Goal: Task Accomplishment & Management: Complete application form

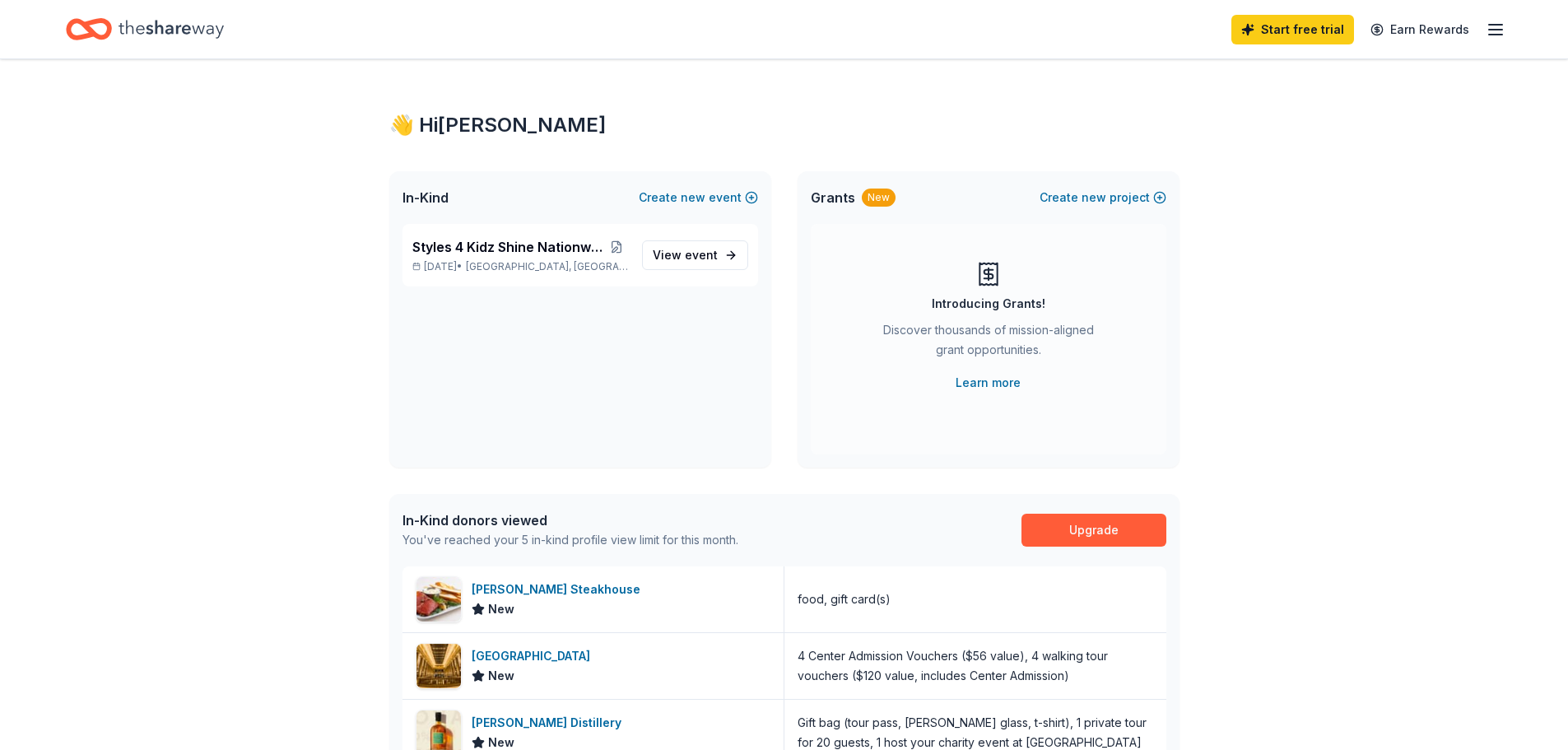
scroll to position [412, 0]
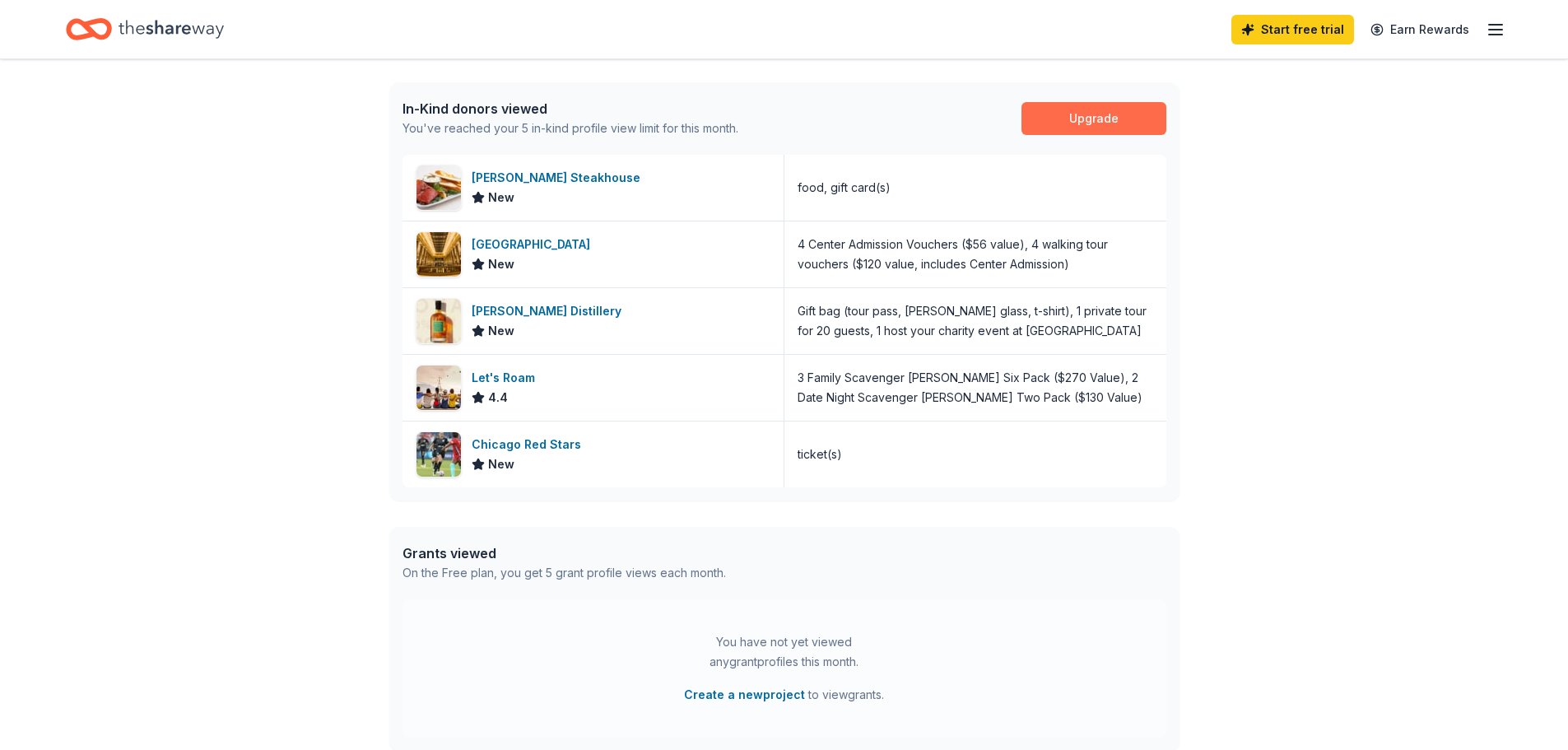
click at [1117, 134] on link "Upgrade" at bounding box center [1094, 118] width 145 height 33
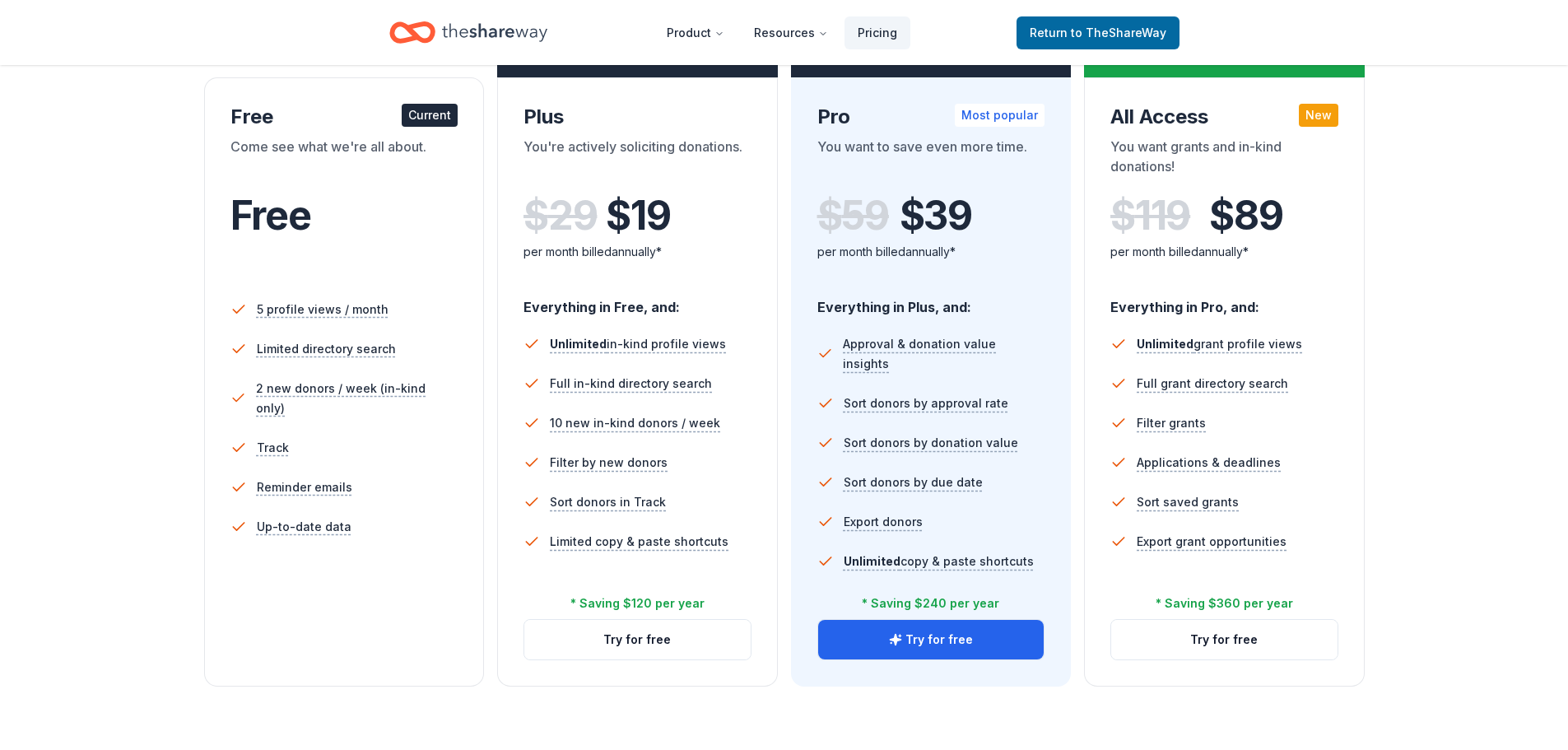
scroll to position [247, 0]
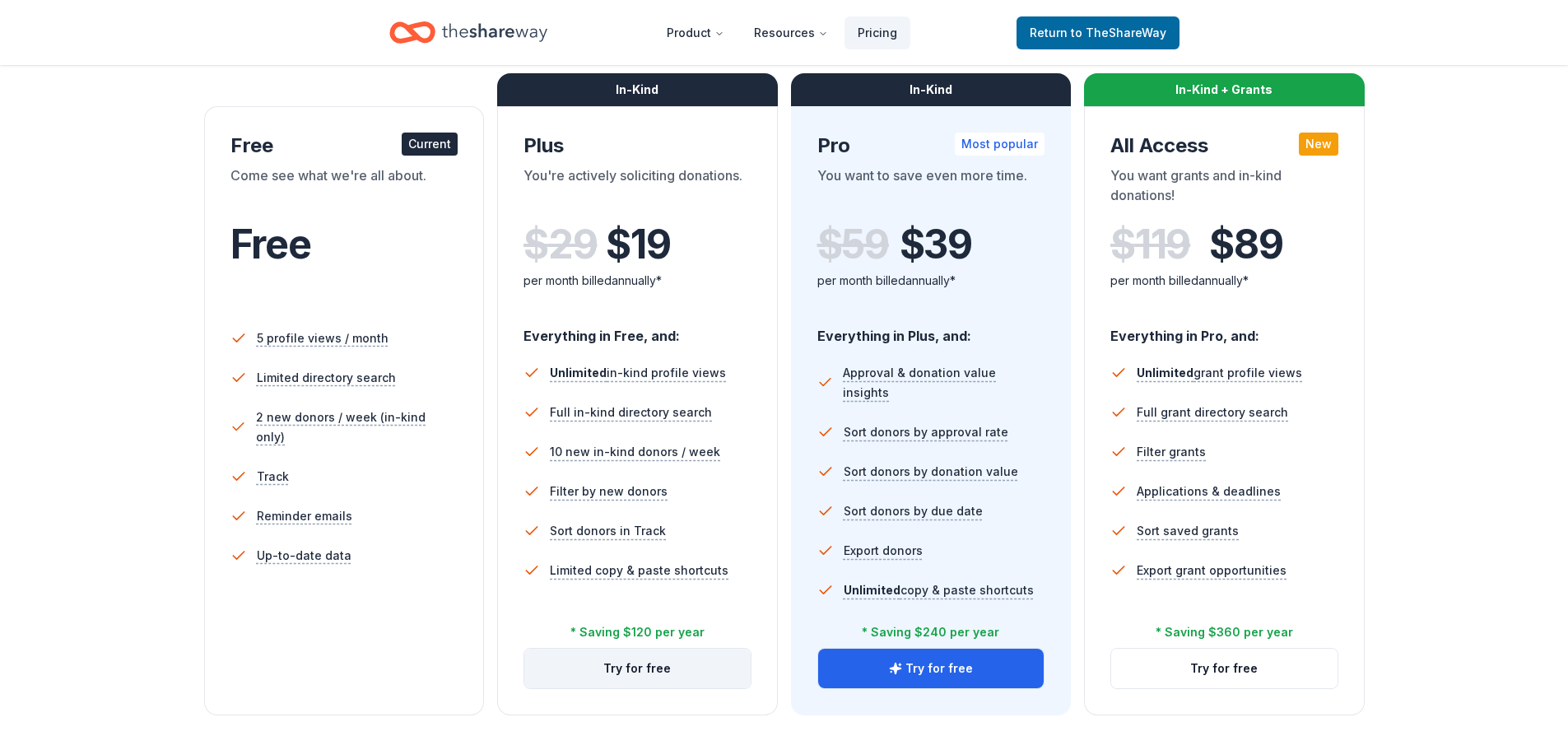
click at [689, 671] on button "Try for free" at bounding box center [638, 669] width 226 height 40
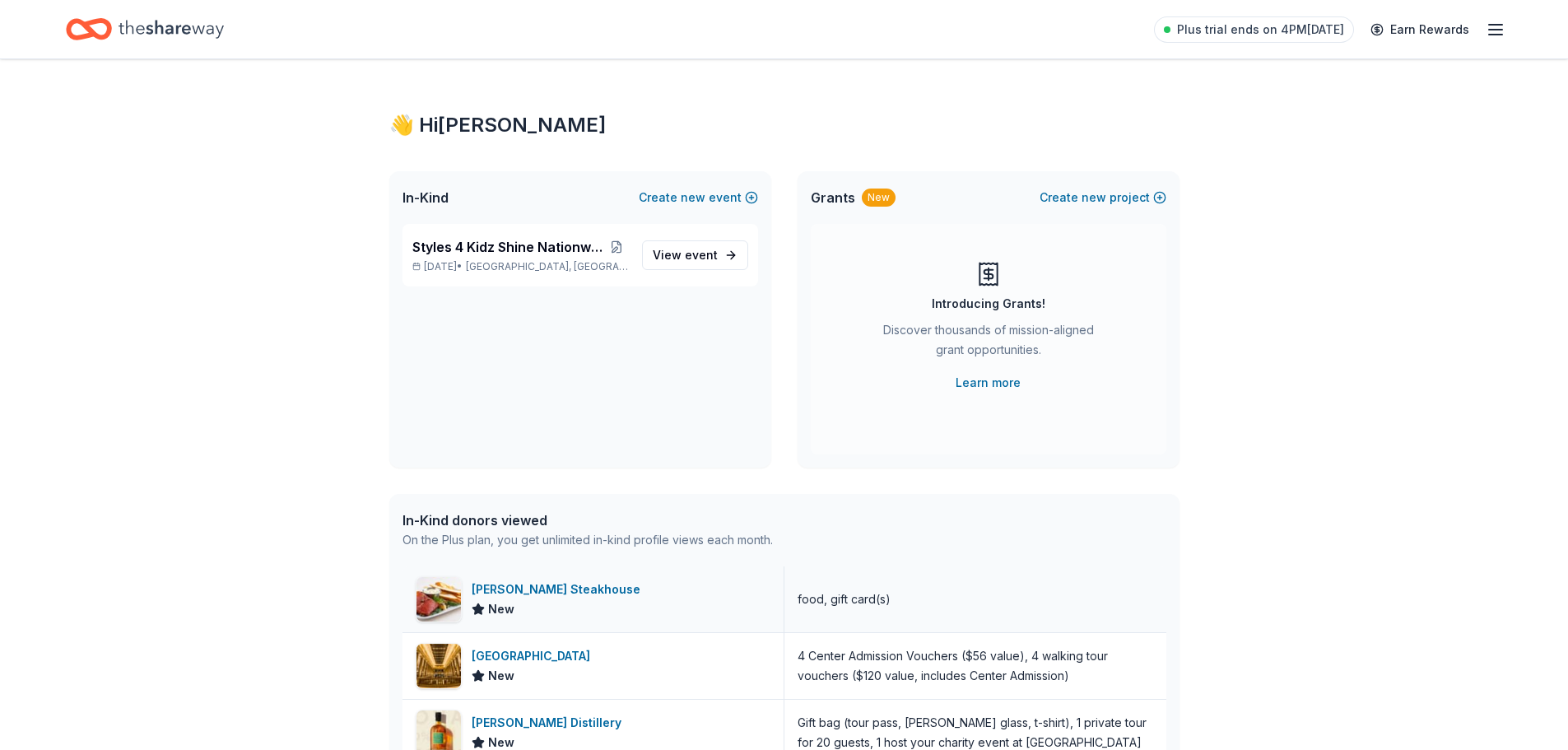
click at [606, 604] on div "Perry's Steakhouse New" at bounding box center [593, 599] width 382 height 66
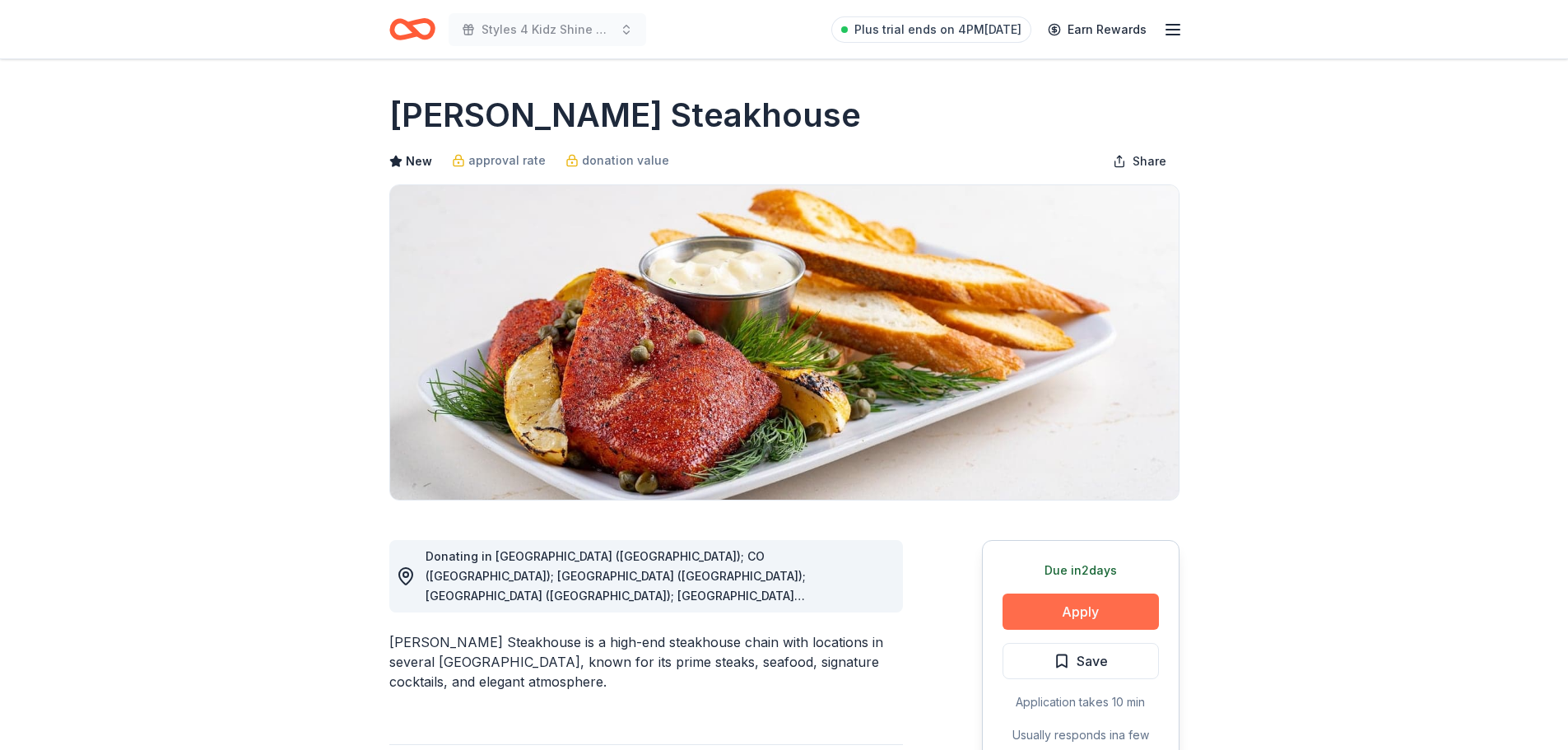
click at [1133, 605] on button "Apply" at bounding box center [1081, 611] width 156 height 36
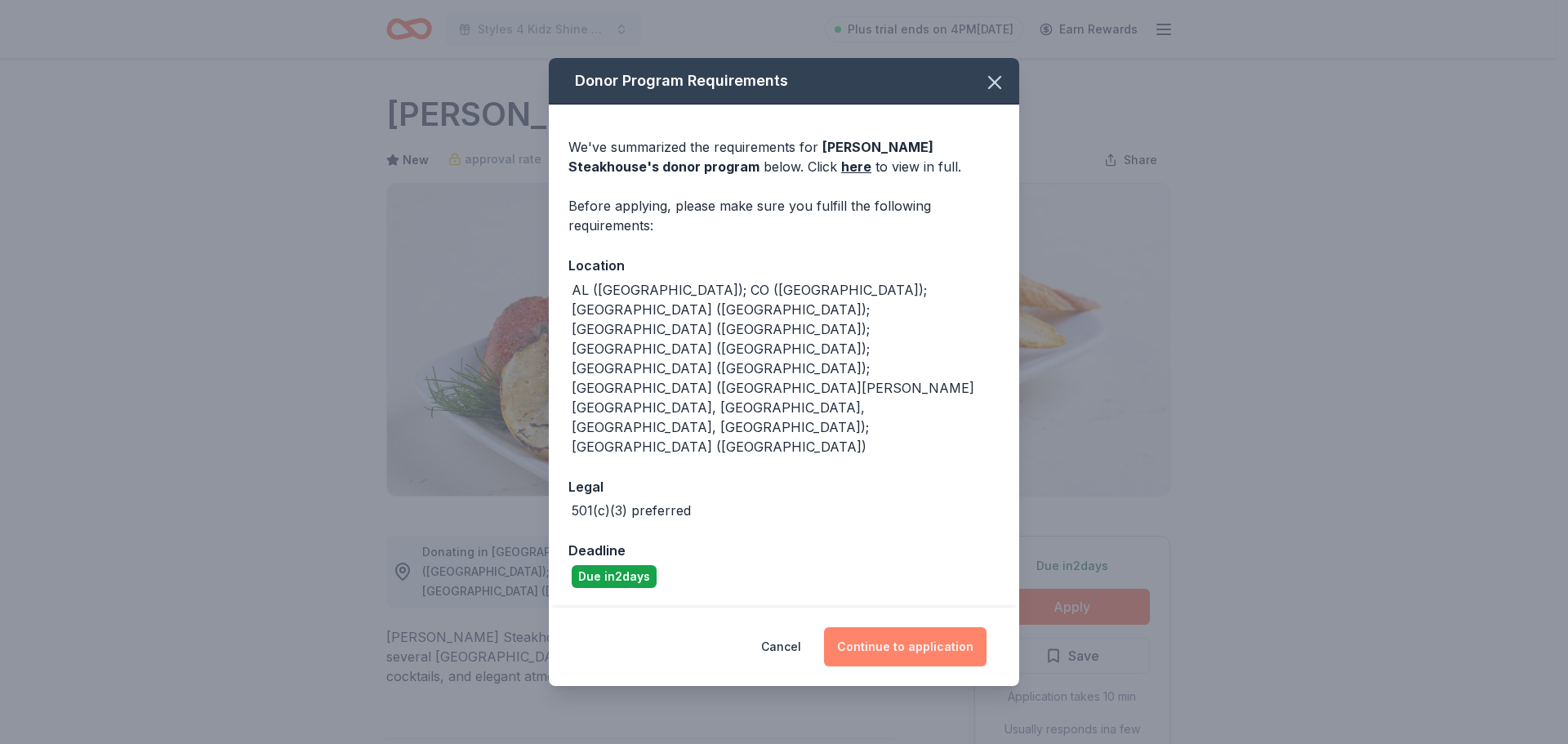
click at [918, 627] on button "Continue to application" at bounding box center [905, 647] width 163 height 39
